Goal: Check status: Check status

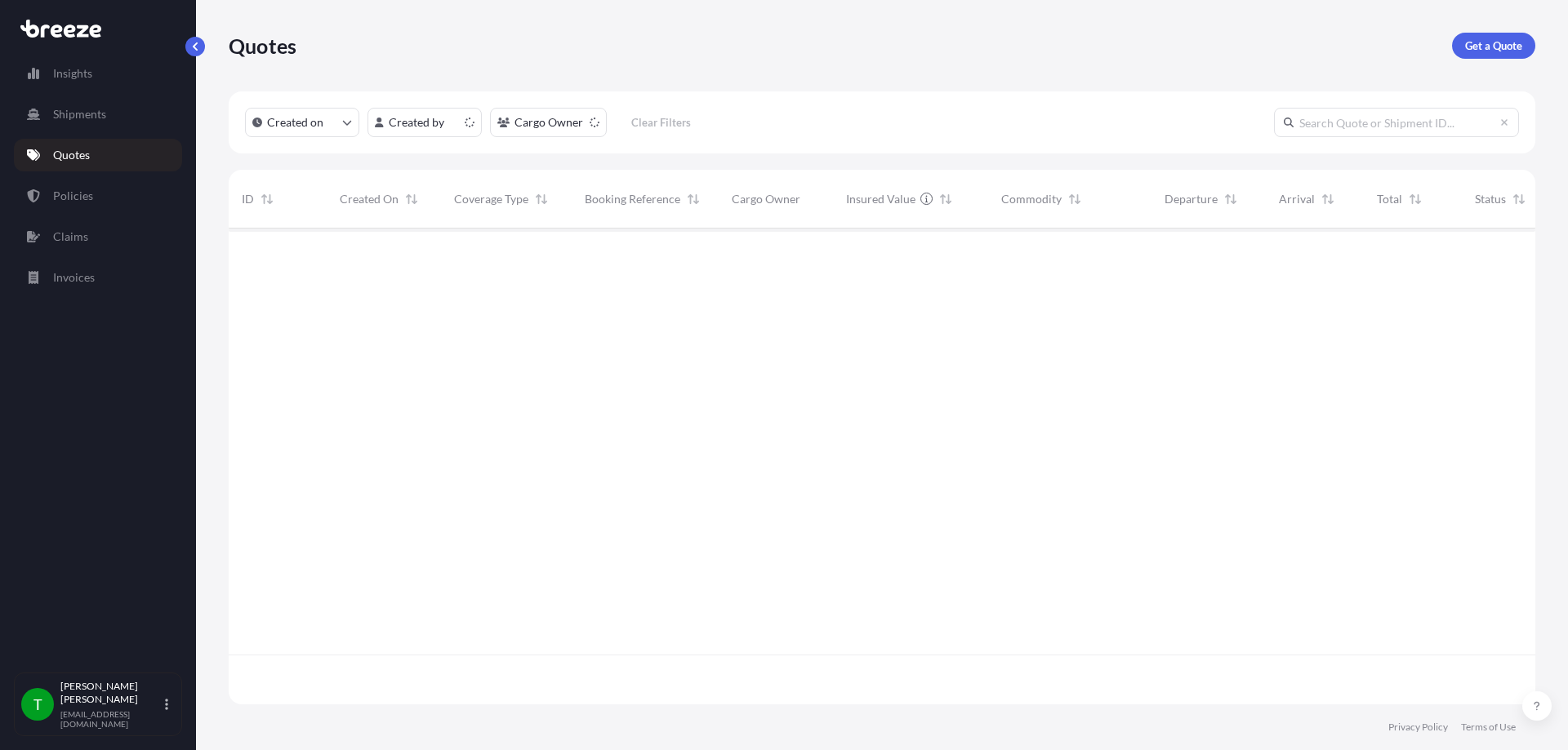
scroll to position [473, 1294]
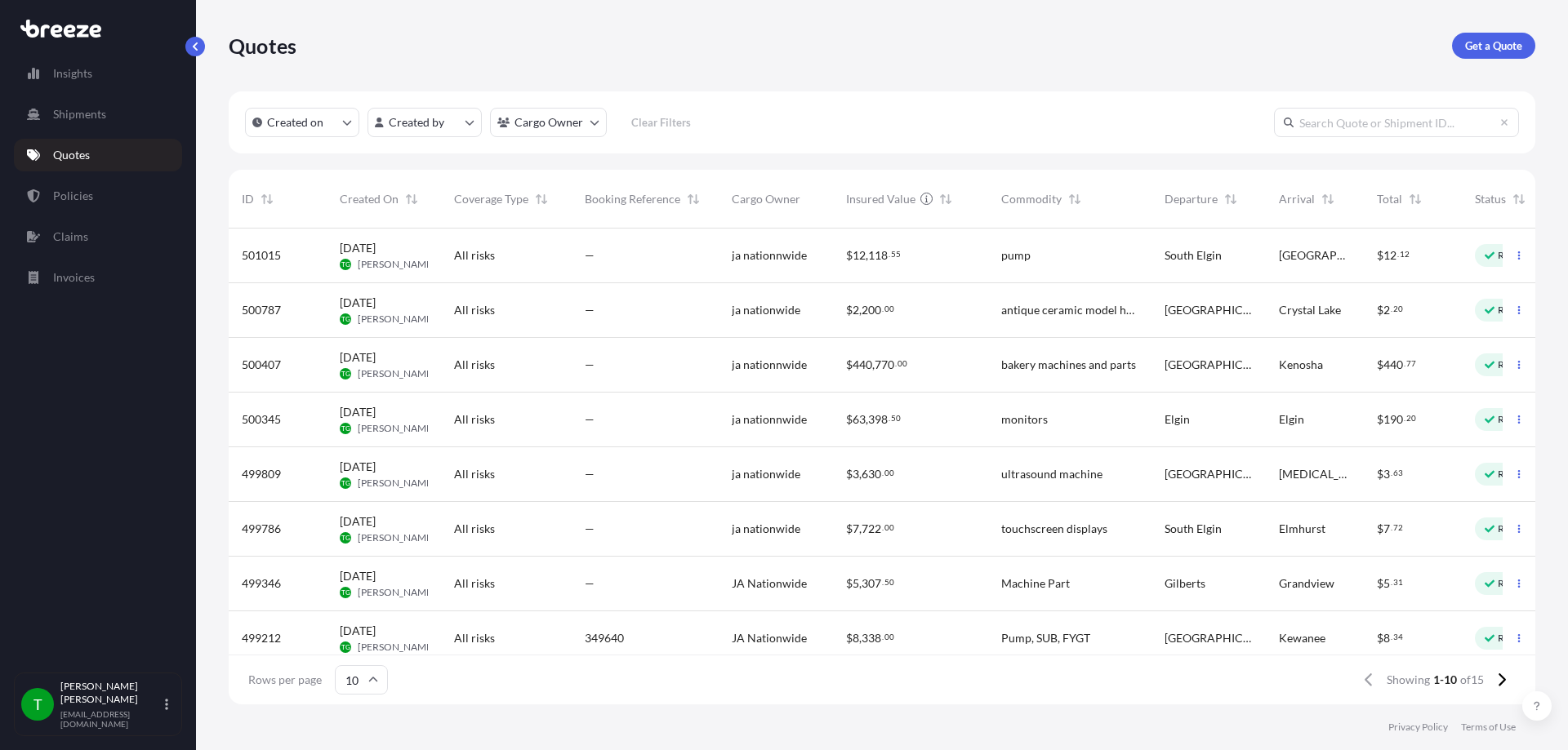
click at [578, 257] on div "—" at bounding box center [645, 255] width 147 height 55
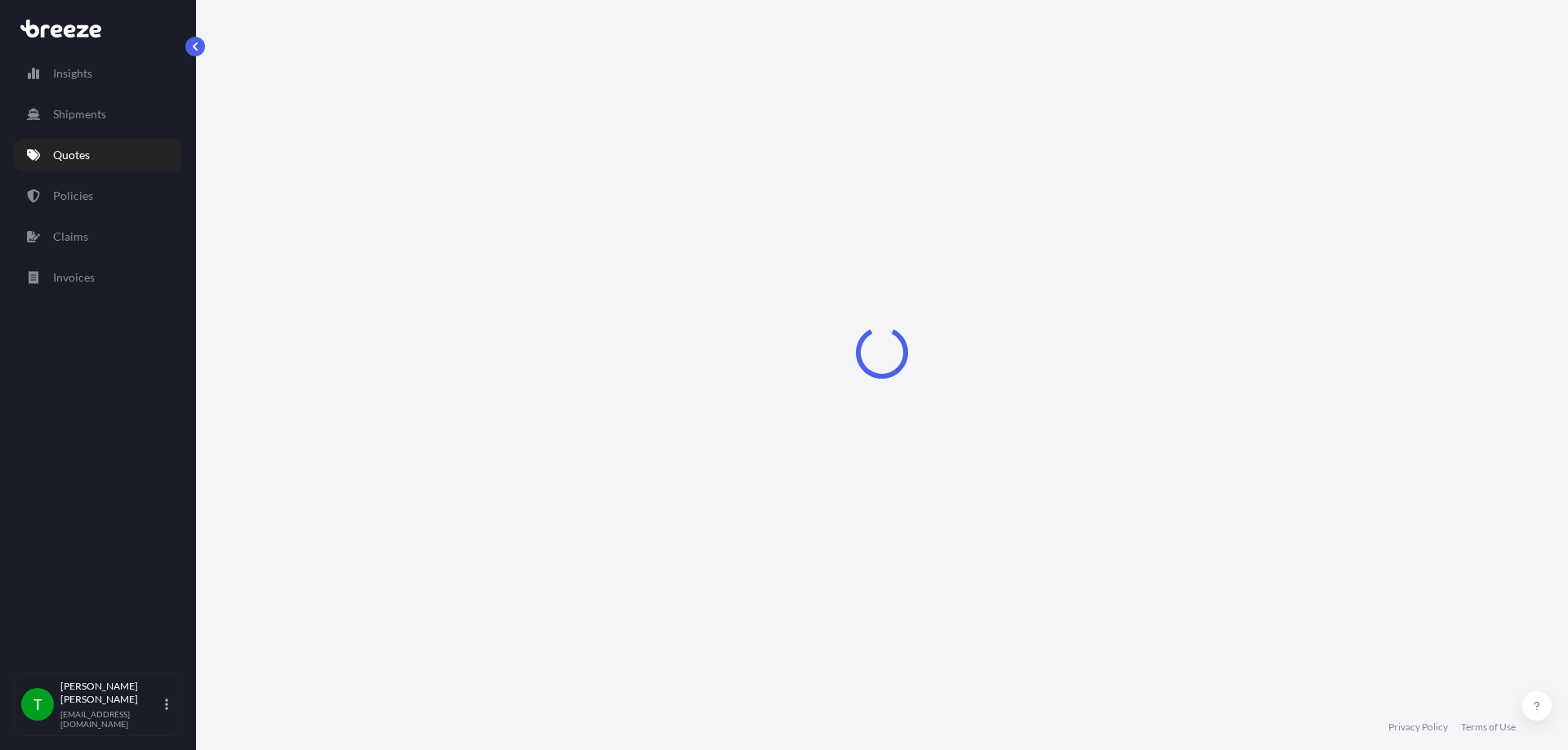
select select "Road"
select select "1"
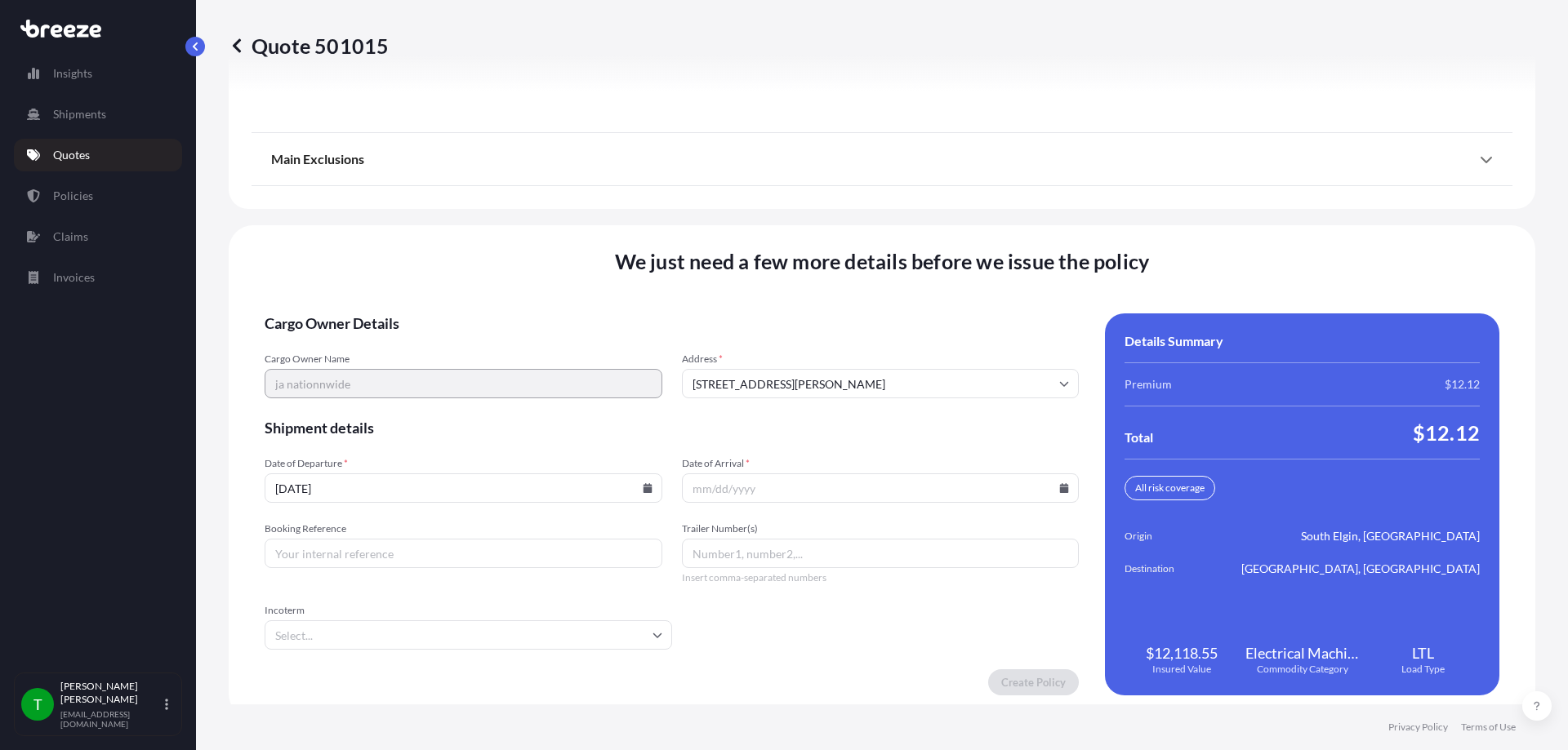
scroll to position [2101, 0]
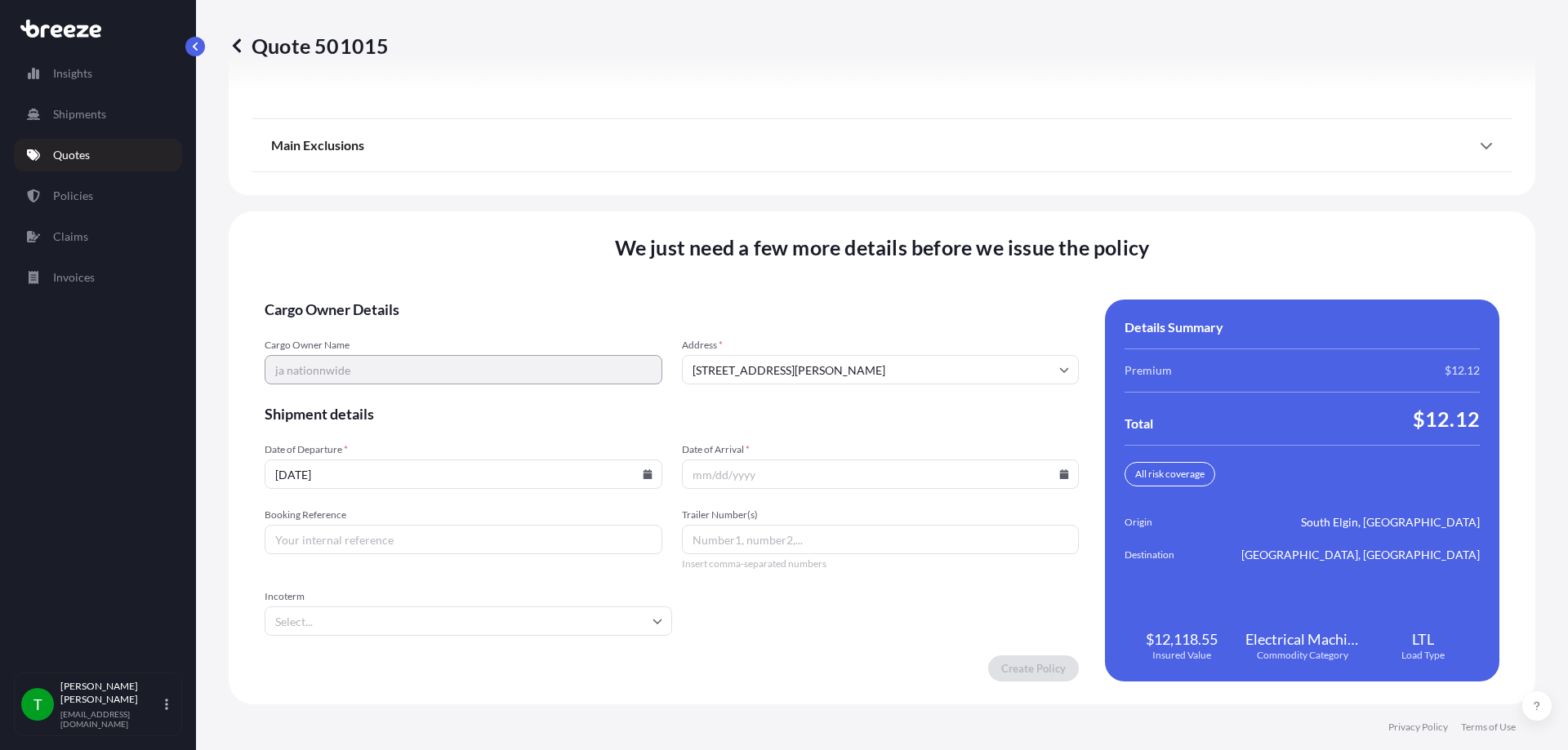
click at [1062, 479] on input "Date of Arrival *" at bounding box center [881, 475] width 398 height 30
click at [1060, 476] on icon at bounding box center [1064, 474] width 9 height 10
click at [936, 327] on button "18" at bounding box center [923, 324] width 26 height 26
type input "[DATE]"
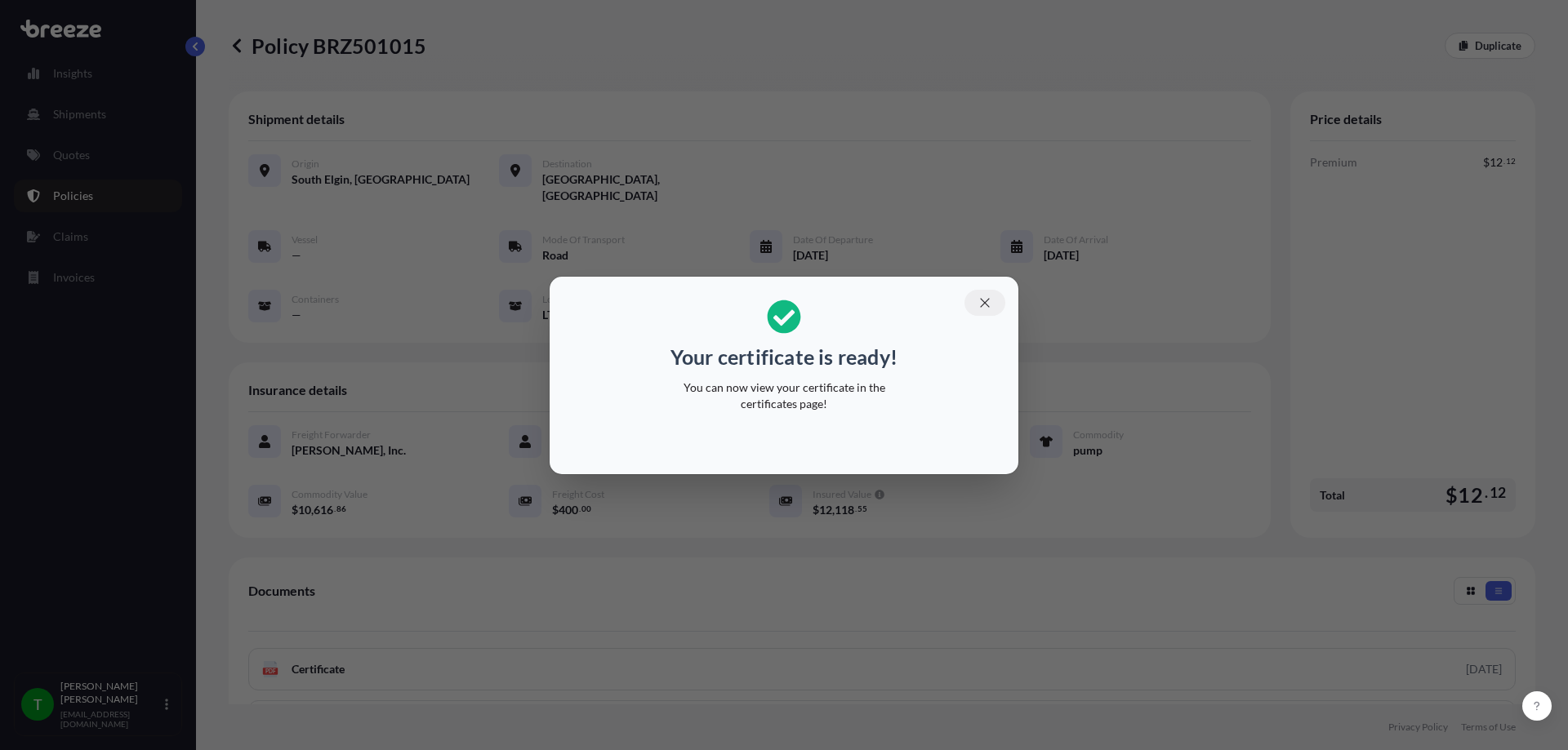
click at [972, 297] on button "button" at bounding box center [984, 303] width 41 height 26
